Goal: Transaction & Acquisition: Obtain resource

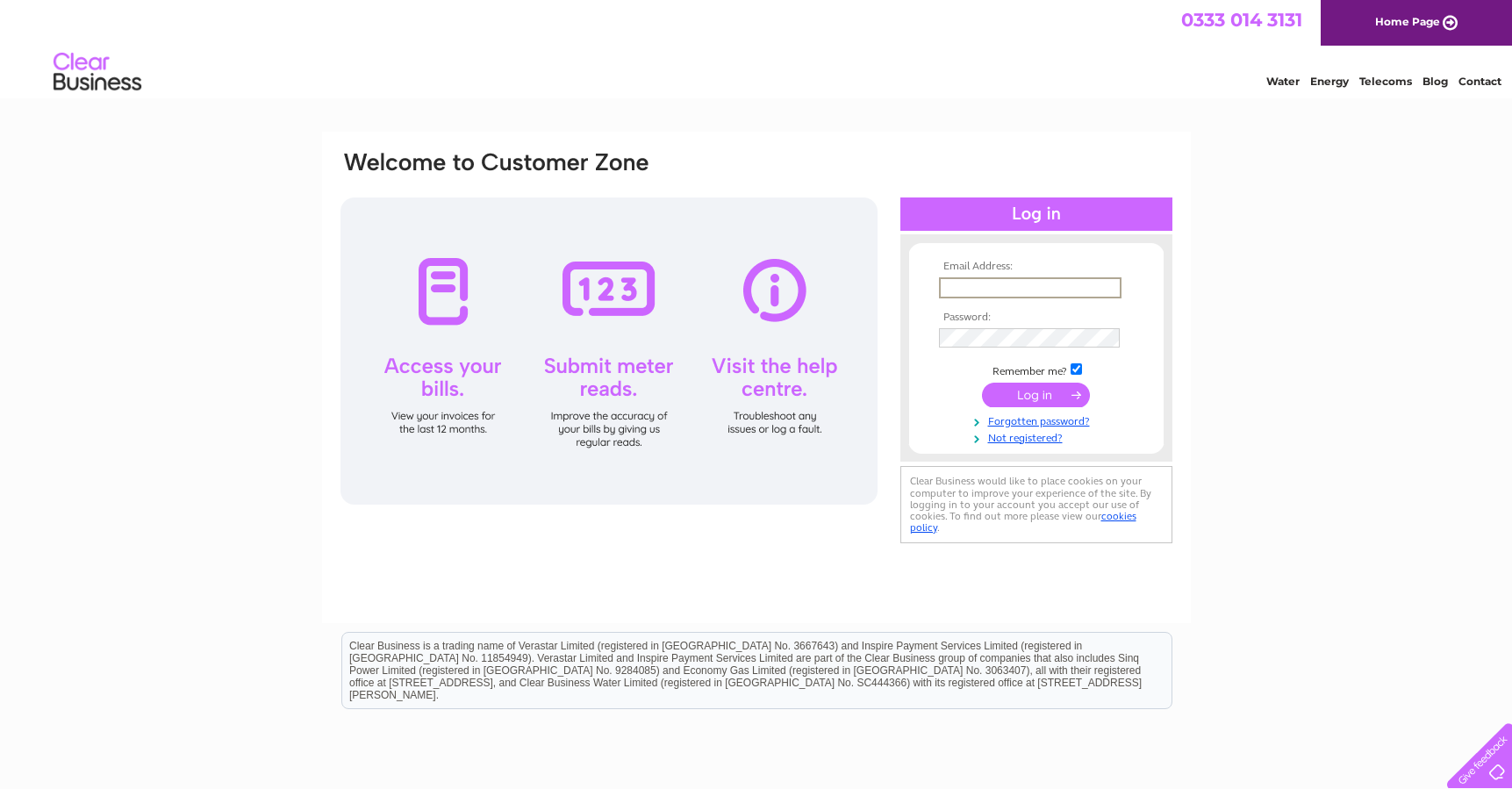
click at [1015, 287] on input "text" at bounding box center [1030, 288] width 182 height 21
type input "[EMAIL_ADDRESS][DOMAIN_NAME]"
click at [982, 383] on input "submit" at bounding box center [1035, 395] width 108 height 25
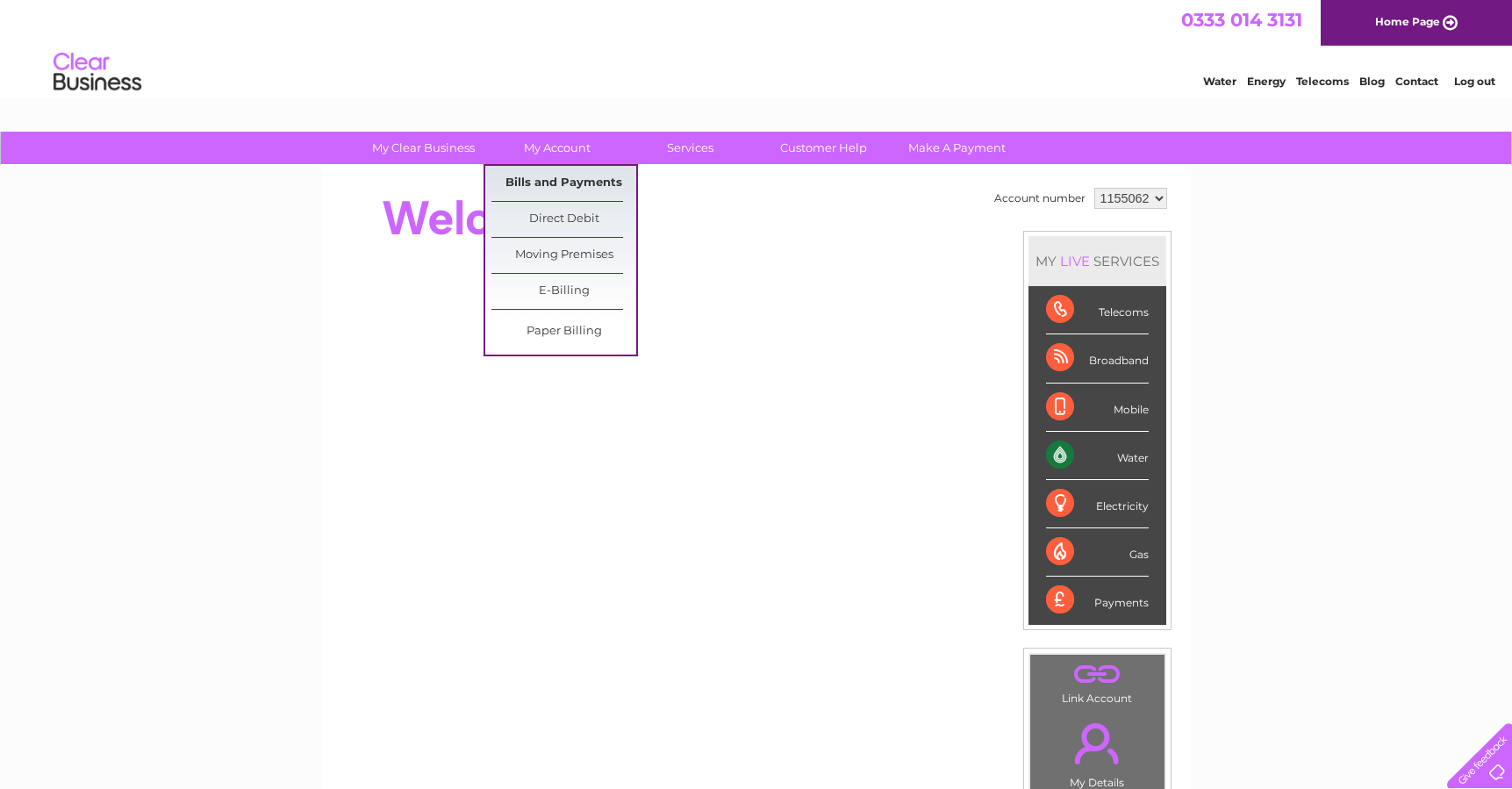
click at [537, 182] on link "Bills and Payments" at bounding box center [564, 183] width 145 height 35
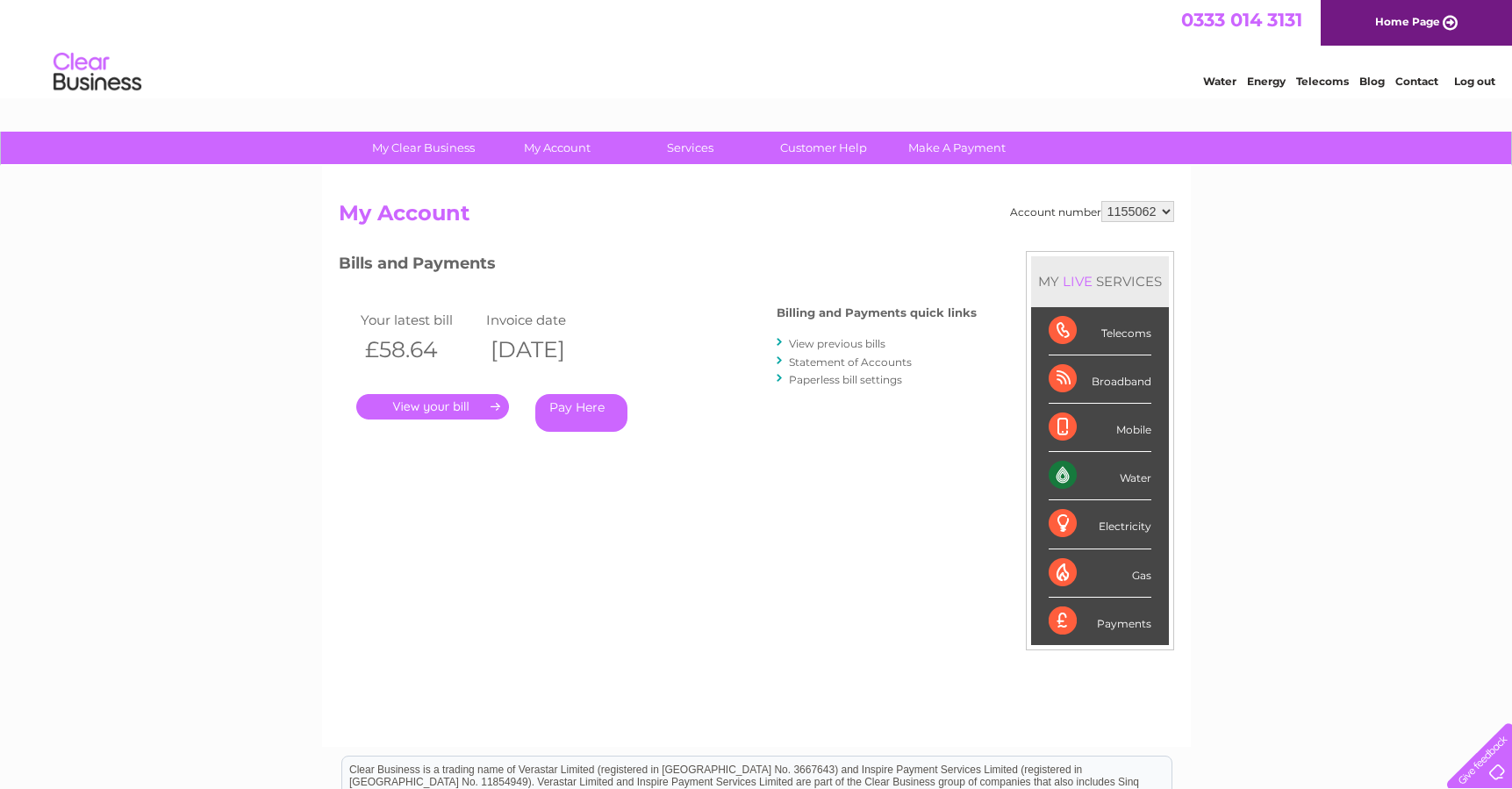
click at [808, 343] on link "View previous bills" at bounding box center [837, 344] width 96 height 13
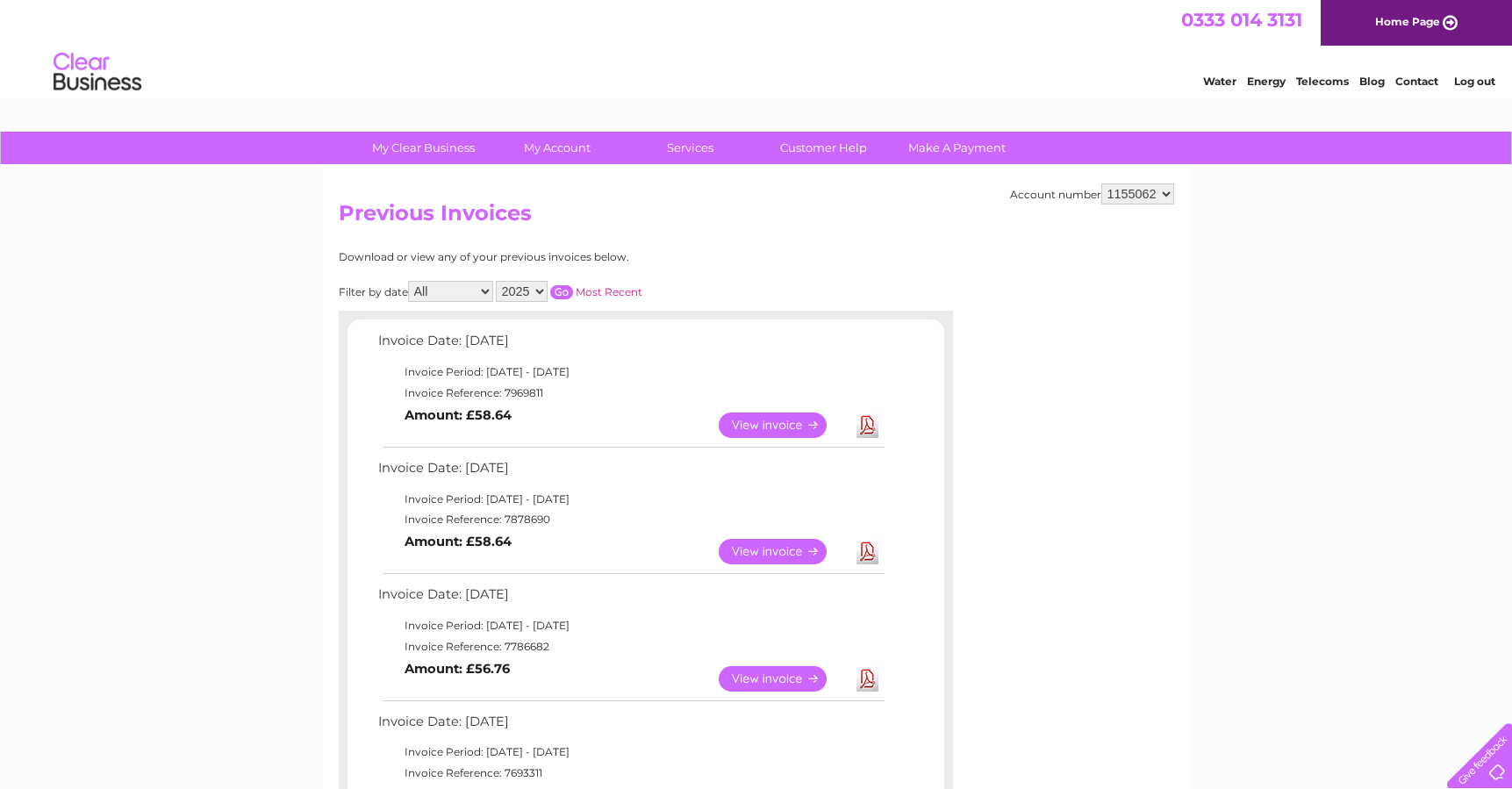
click at [817, 423] on link "View" at bounding box center [783, 425] width 129 height 26
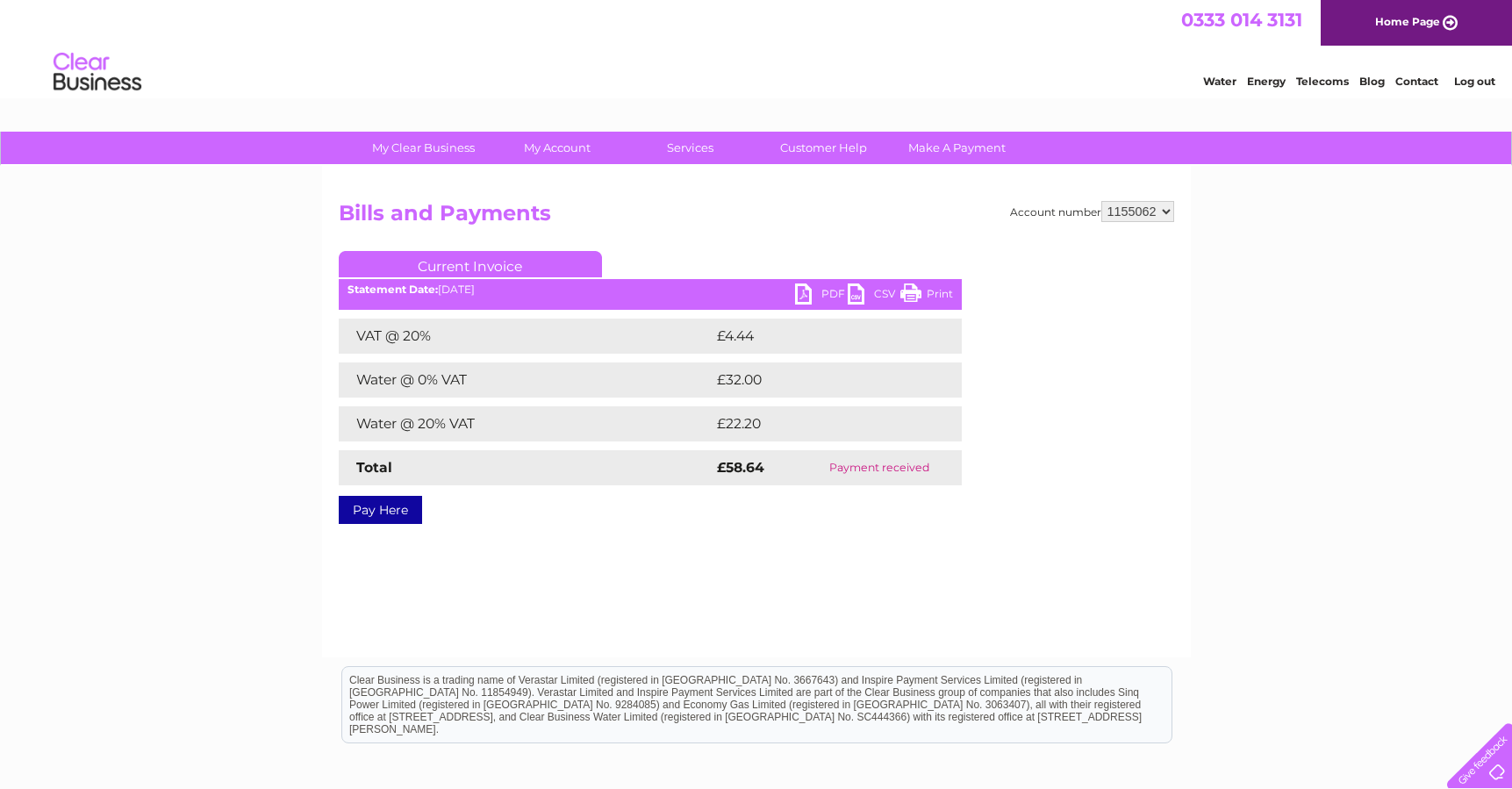
click at [805, 297] on link "PDF" at bounding box center [821, 296] width 53 height 26
